Goal: Information Seeking & Learning: Learn about a topic

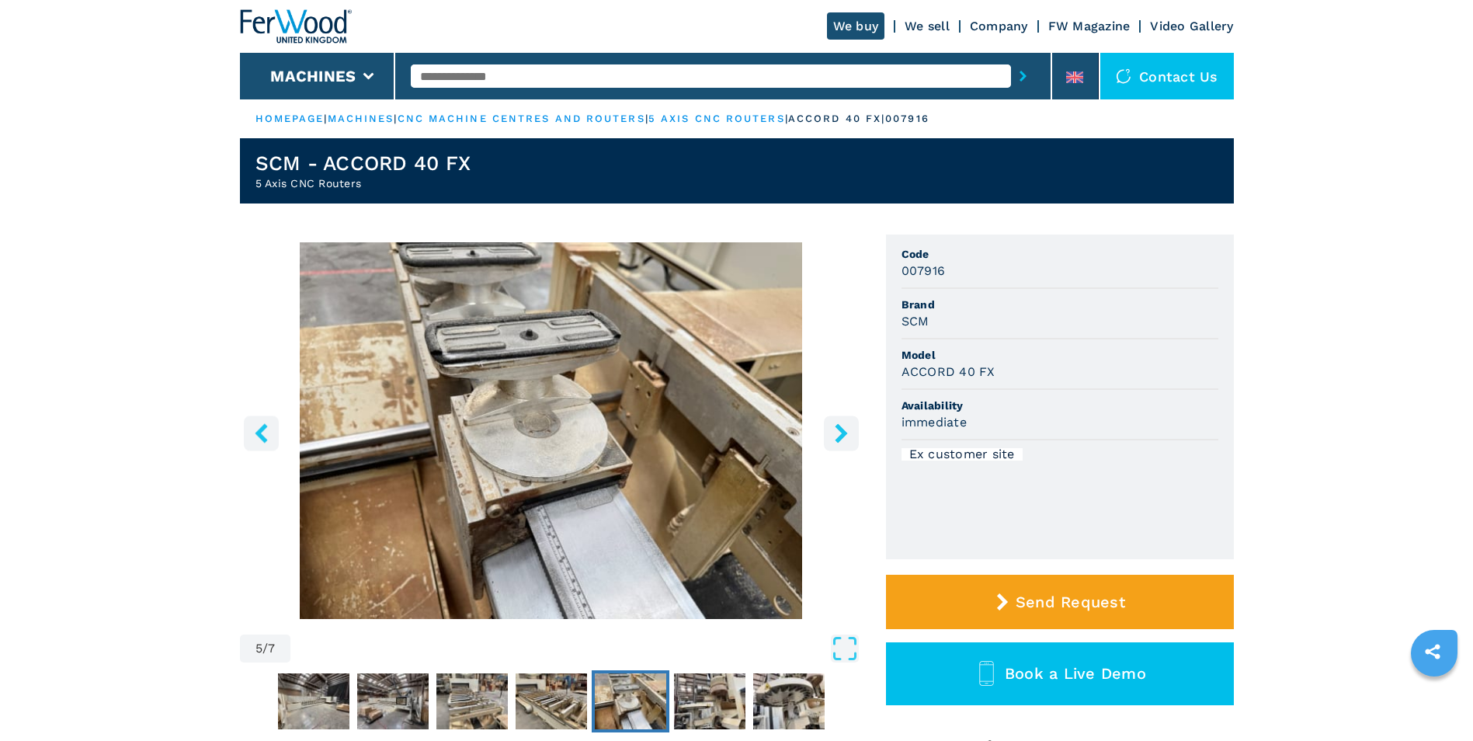
click at [840, 425] on icon "right-button" at bounding box center [840, 432] width 19 height 19
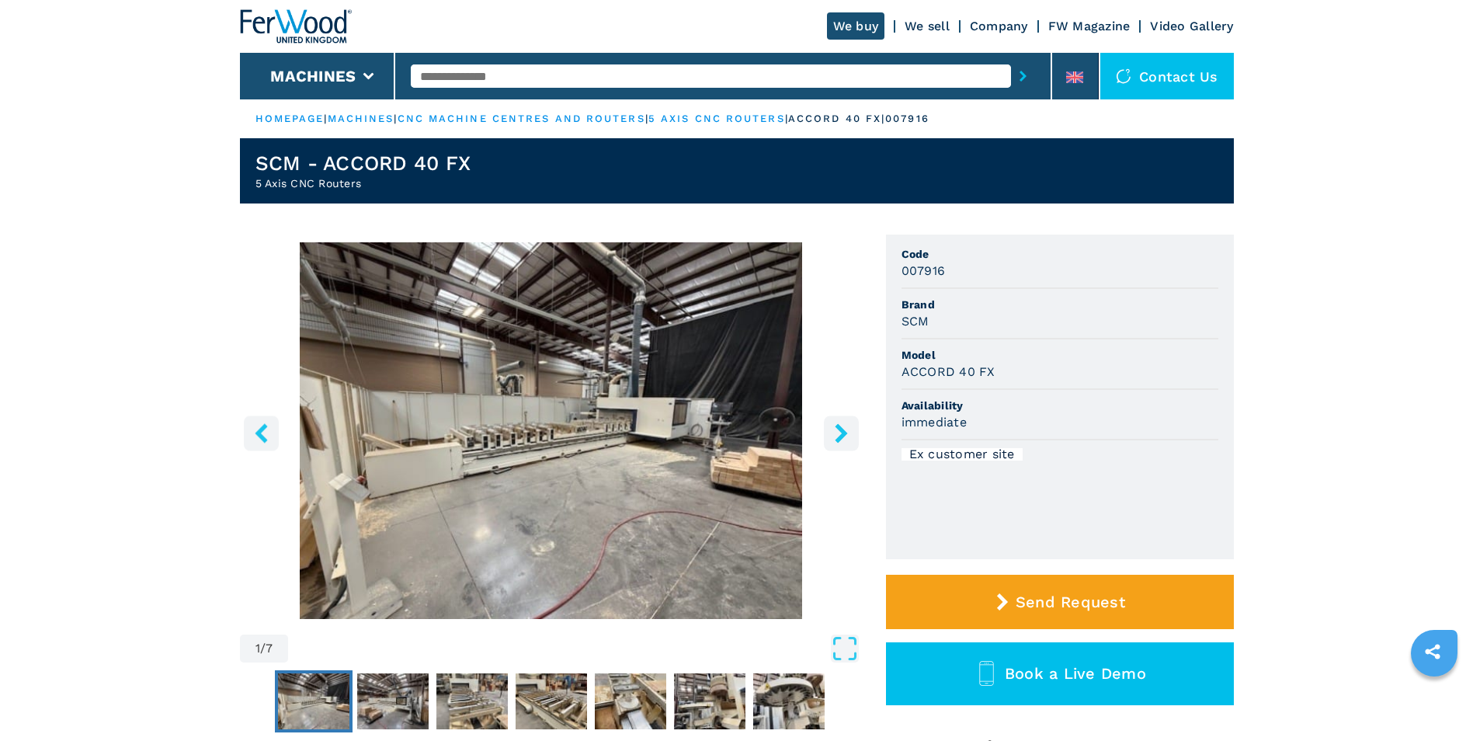
click at [844, 434] on icon "right-button" at bounding box center [841, 432] width 12 height 19
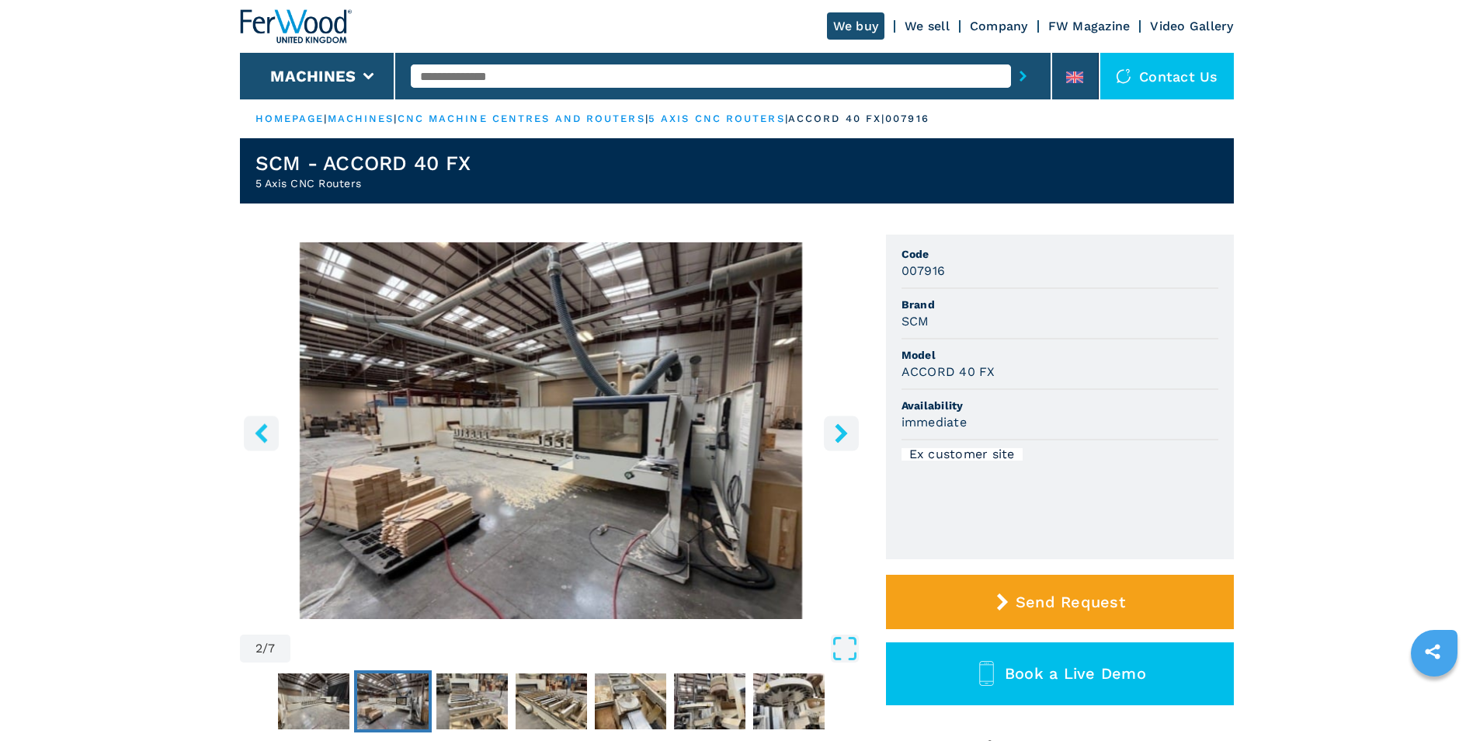
click at [844, 434] on icon "right-button" at bounding box center [841, 432] width 12 height 19
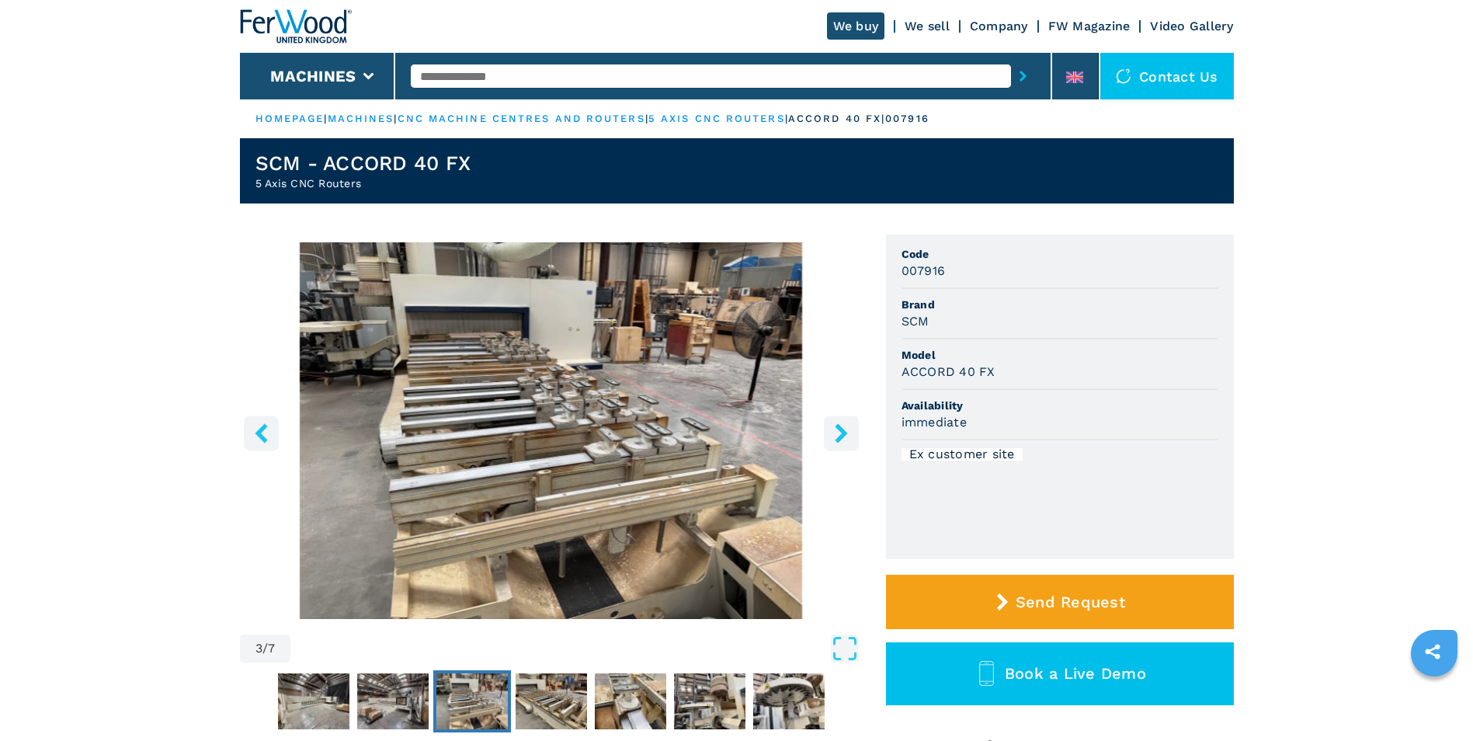
click at [844, 434] on icon "right-button" at bounding box center [841, 432] width 12 height 19
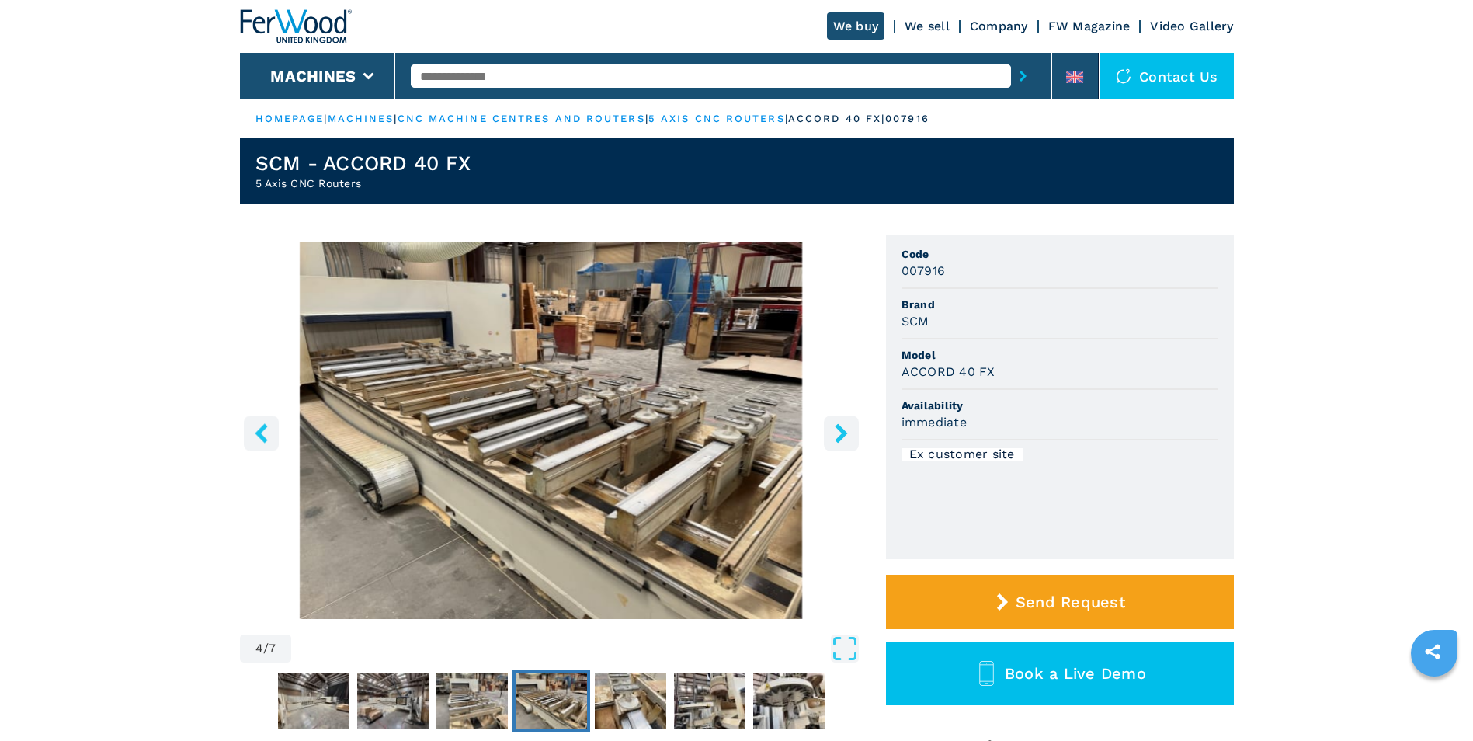
click at [844, 434] on icon "right-button" at bounding box center [841, 432] width 12 height 19
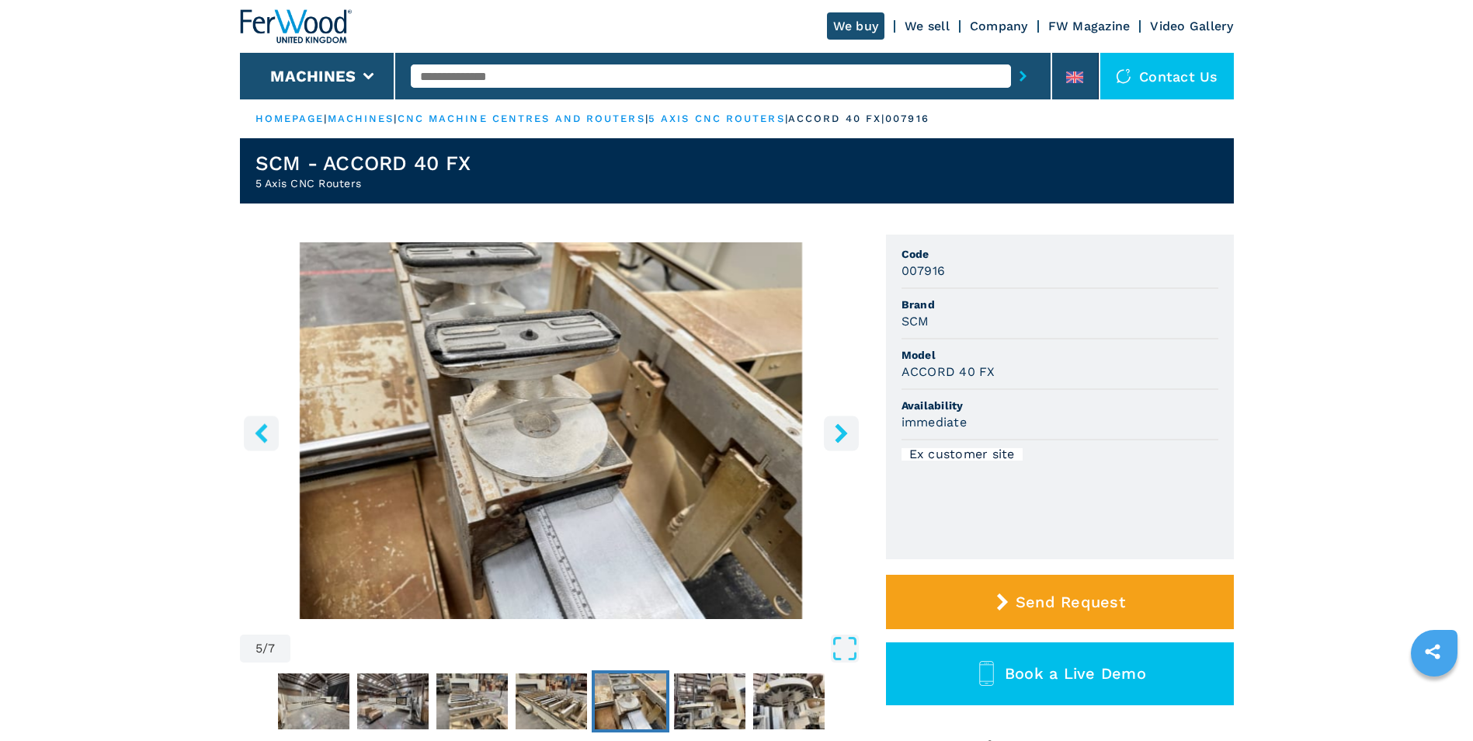
click at [844, 434] on icon "right-button" at bounding box center [841, 432] width 12 height 19
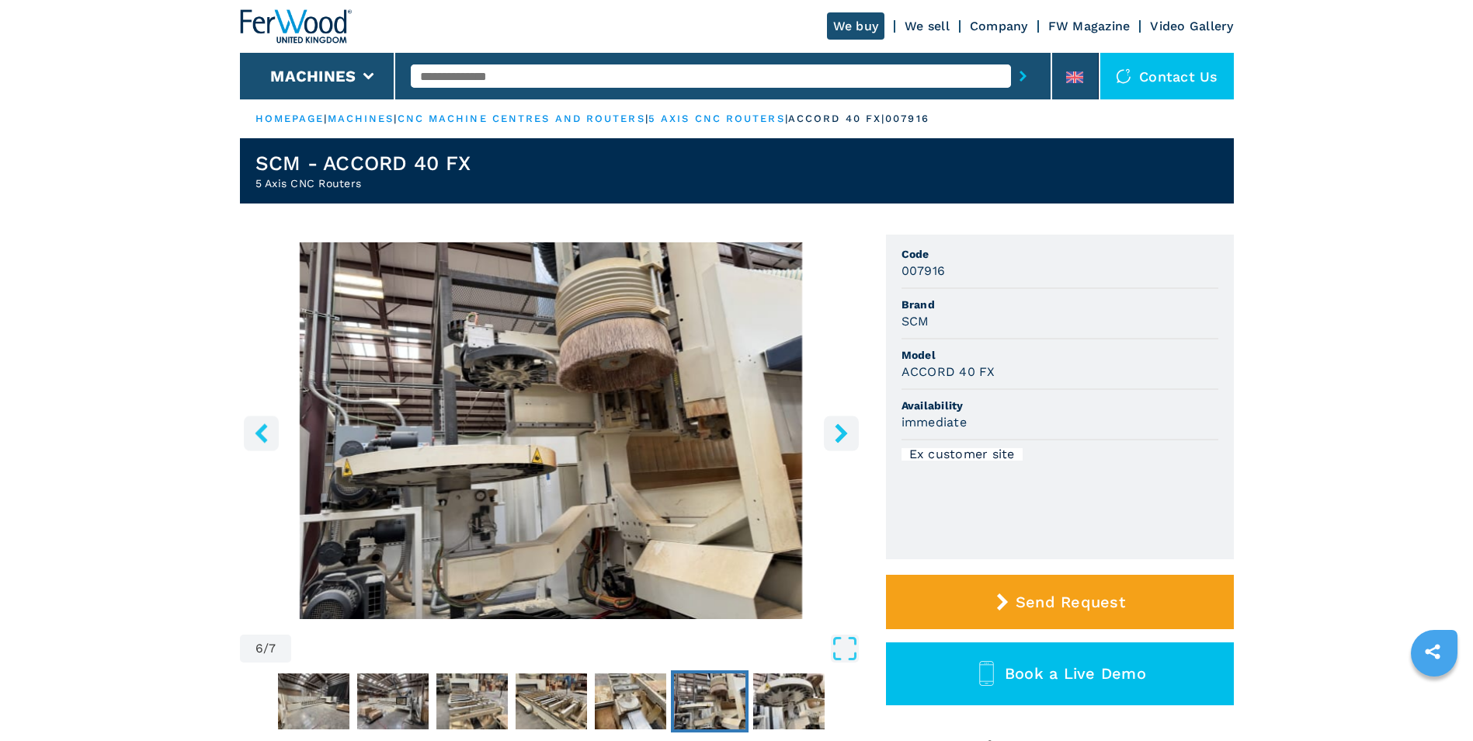
click at [844, 434] on icon "right-button" at bounding box center [841, 432] width 12 height 19
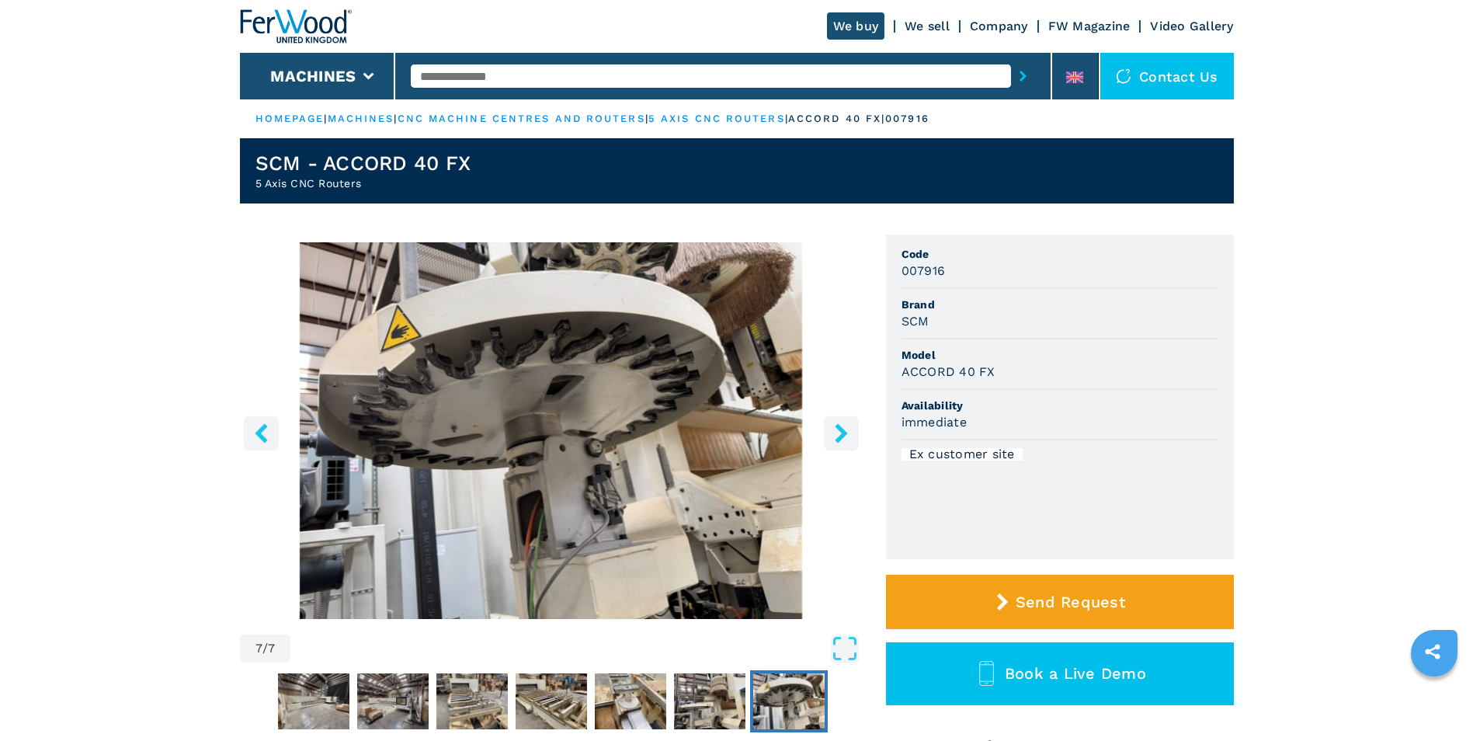
click at [845, 436] on icon "right-button" at bounding box center [840, 432] width 19 height 19
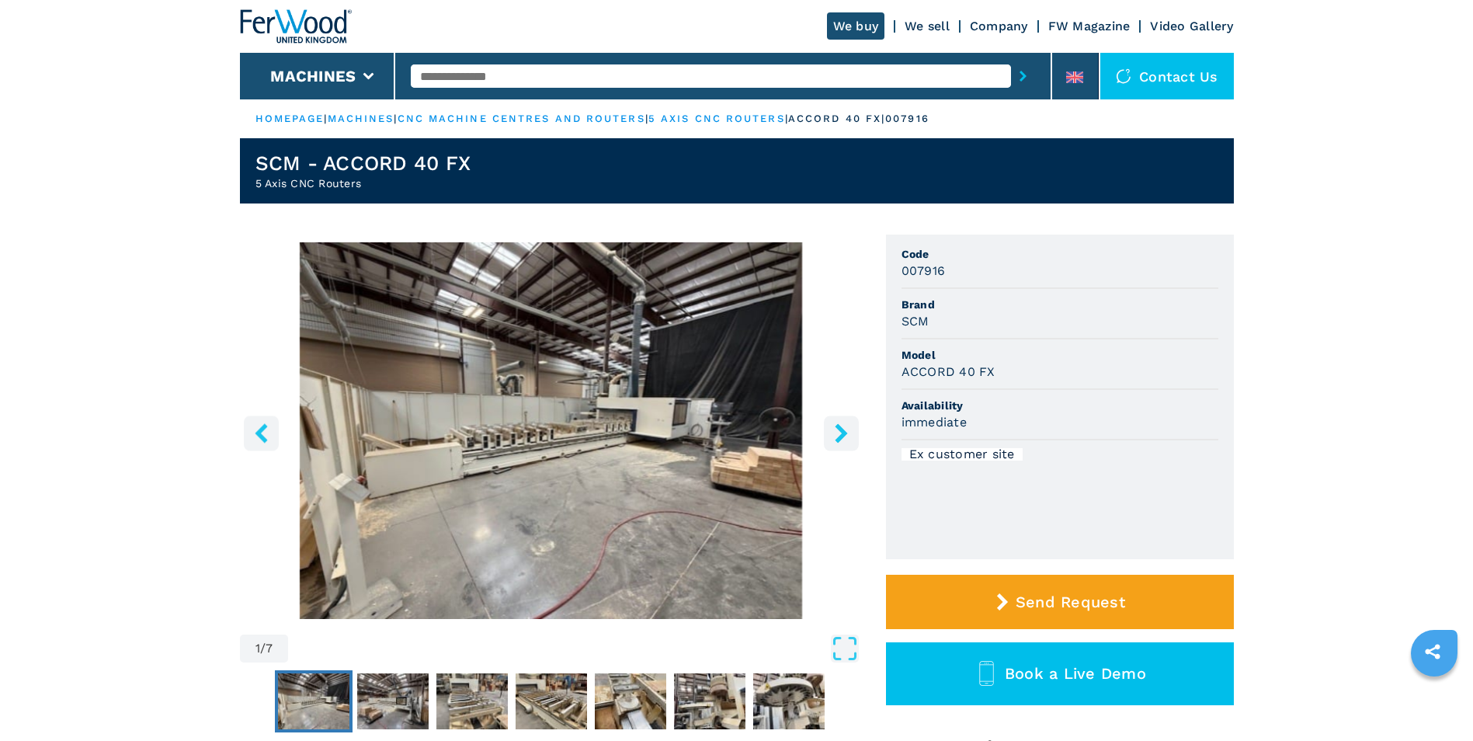
click at [841, 435] on icon "right-button" at bounding box center [841, 432] width 12 height 19
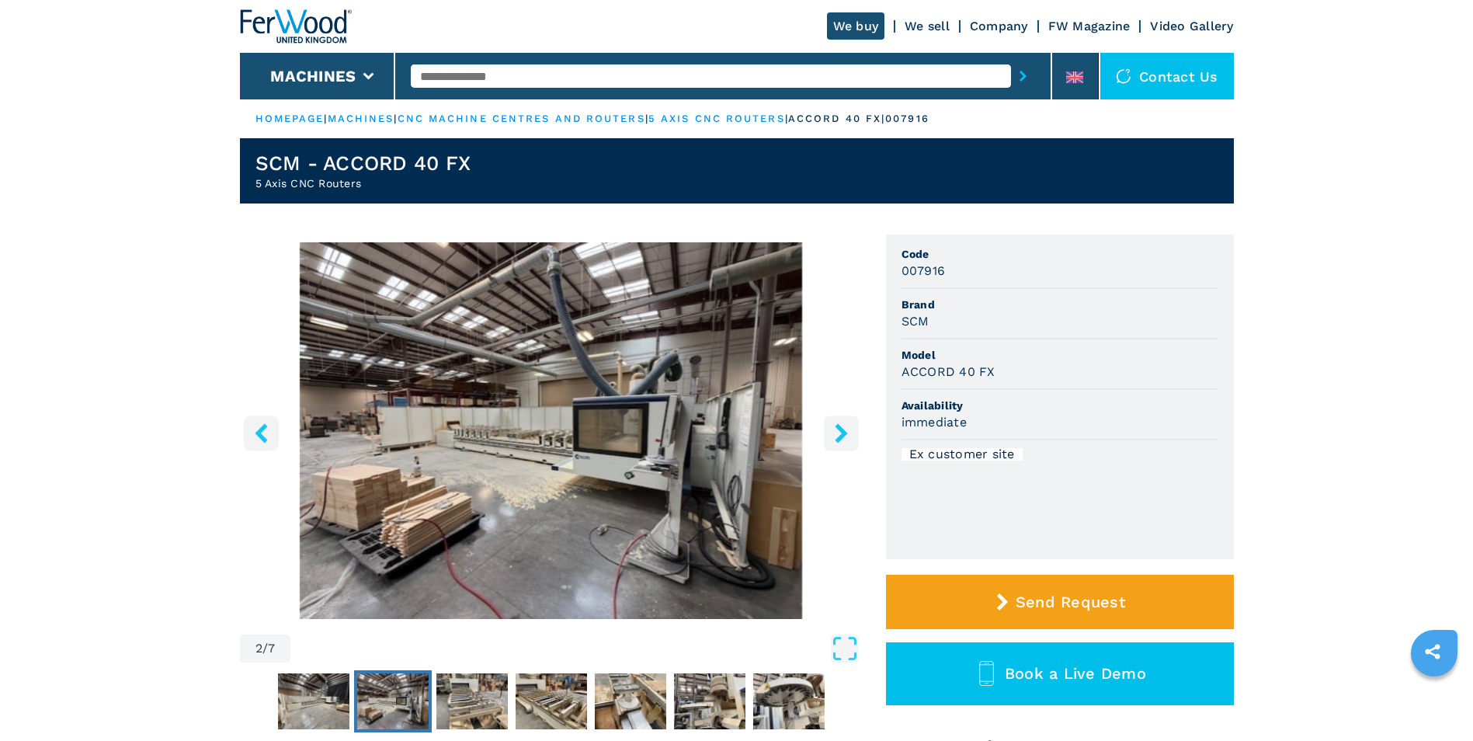
click at [841, 435] on icon "right-button" at bounding box center [841, 432] width 12 height 19
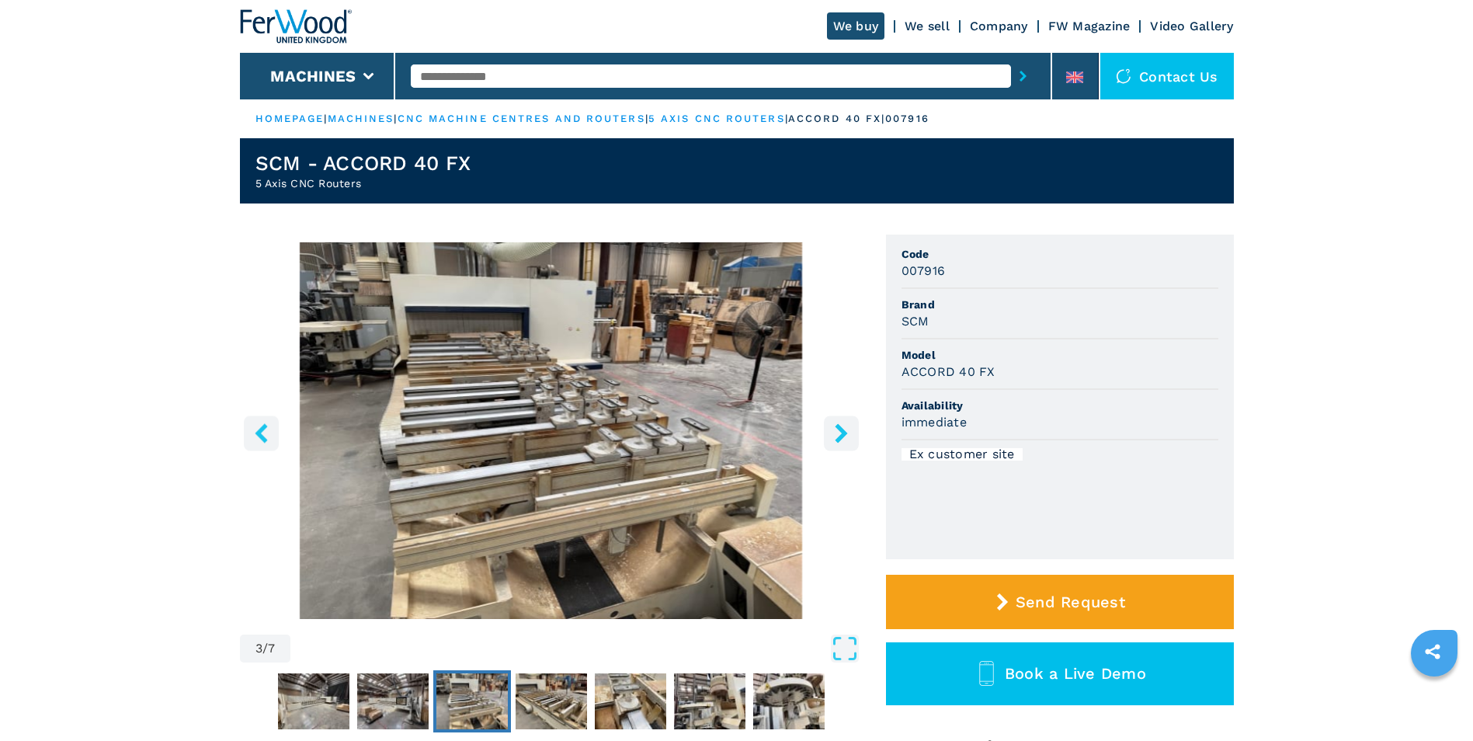
click at [260, 432] on icon "left-button" at bounding box center [261, 432] width 12 height 19
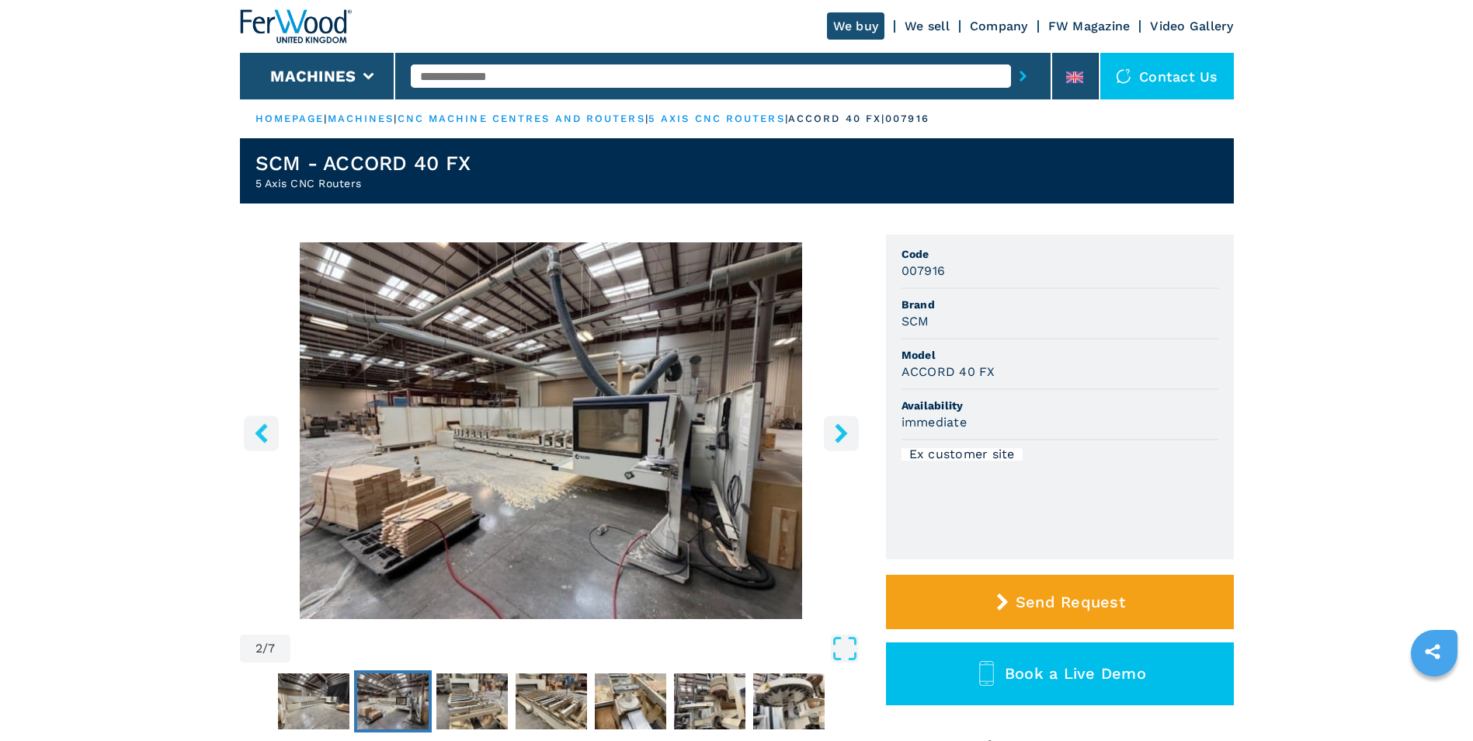
click at [260, 432] on icon "left-button" at bounding box center [261, 432] width 12 height 19
click at [254, 432] on icon "left-button" at bounding box center [261, 432] width 19 height 19
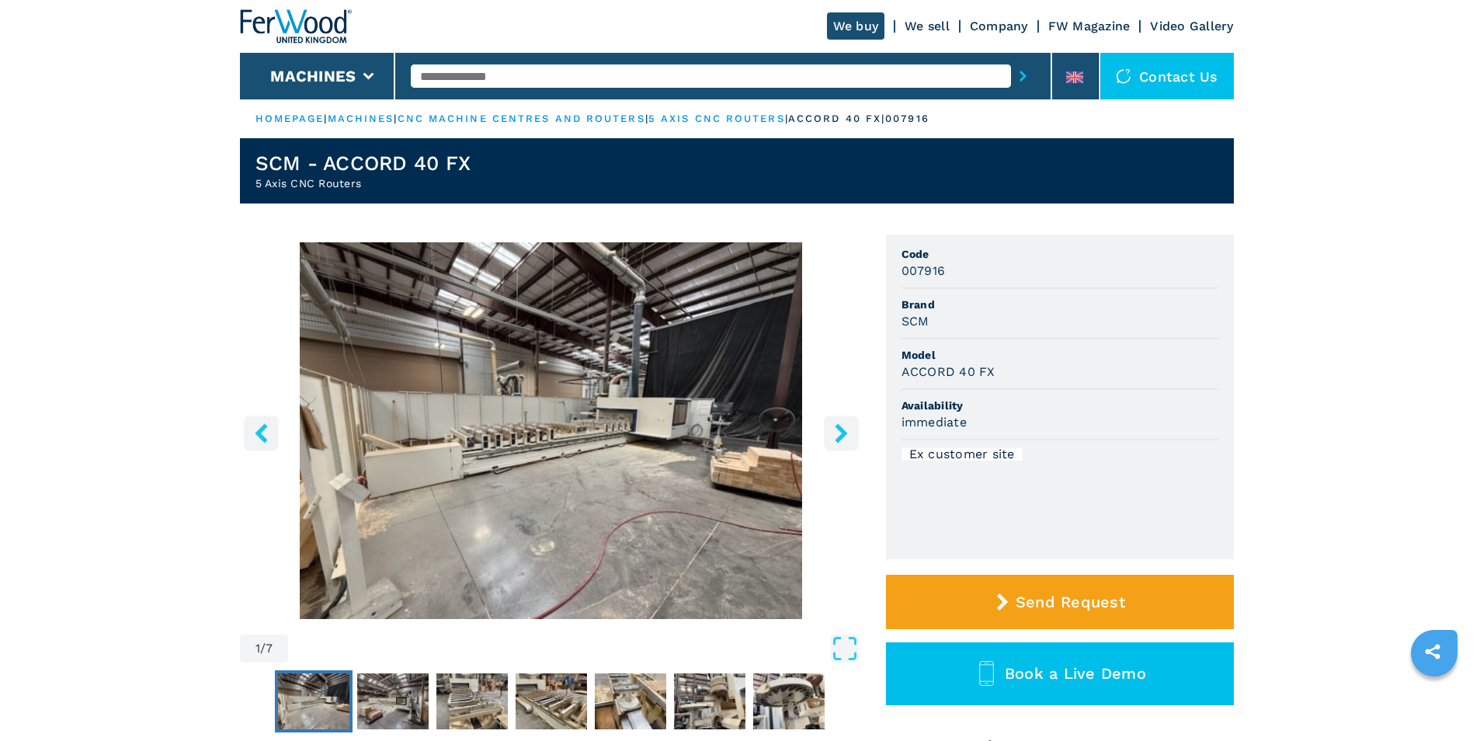
click at [853, 502] on img "Go to Slide 1" at bounding box center [551, 430] width 623 height 377
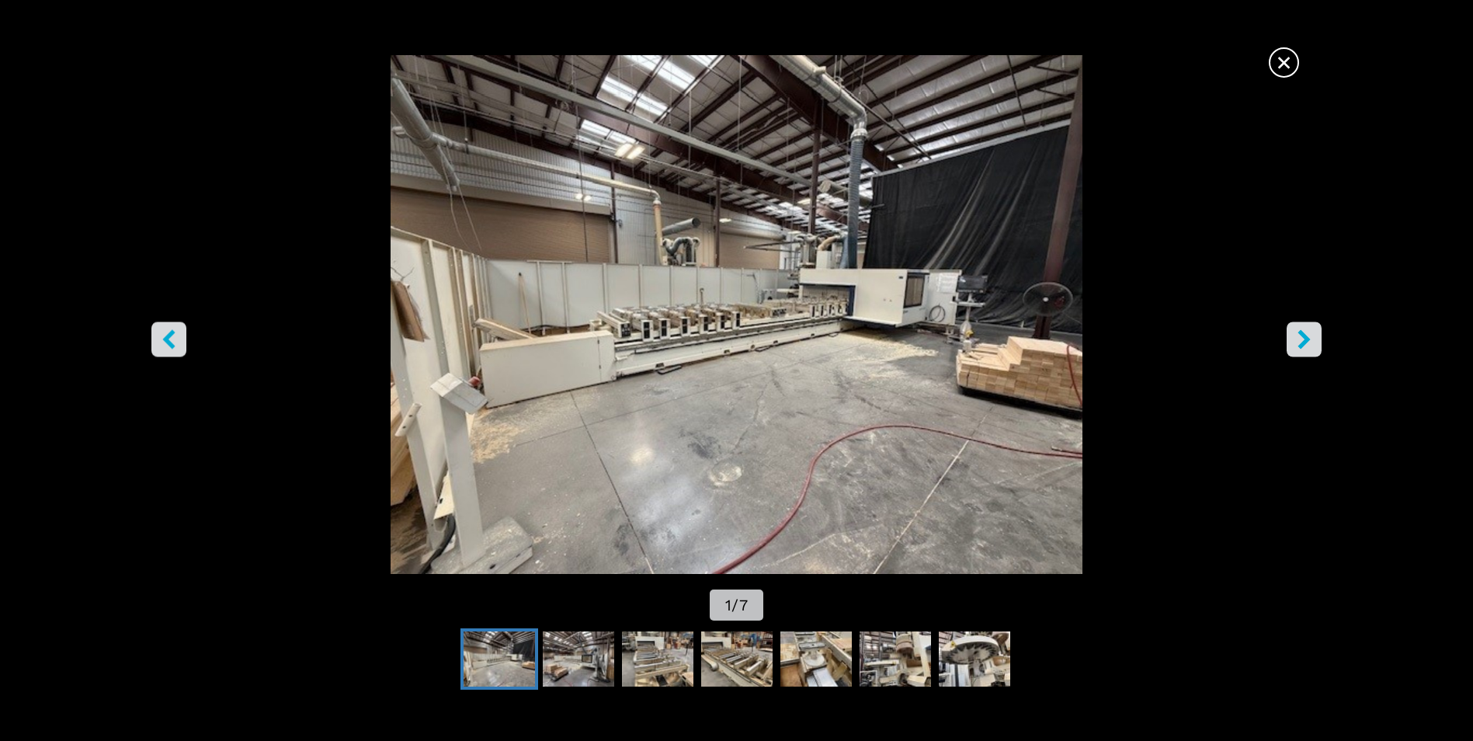
click at [1285, 73] on span "×" at bounding box center [1283, 59] width 27 height 27
